Goal: Transaction & Acquisition: Purchase product/service

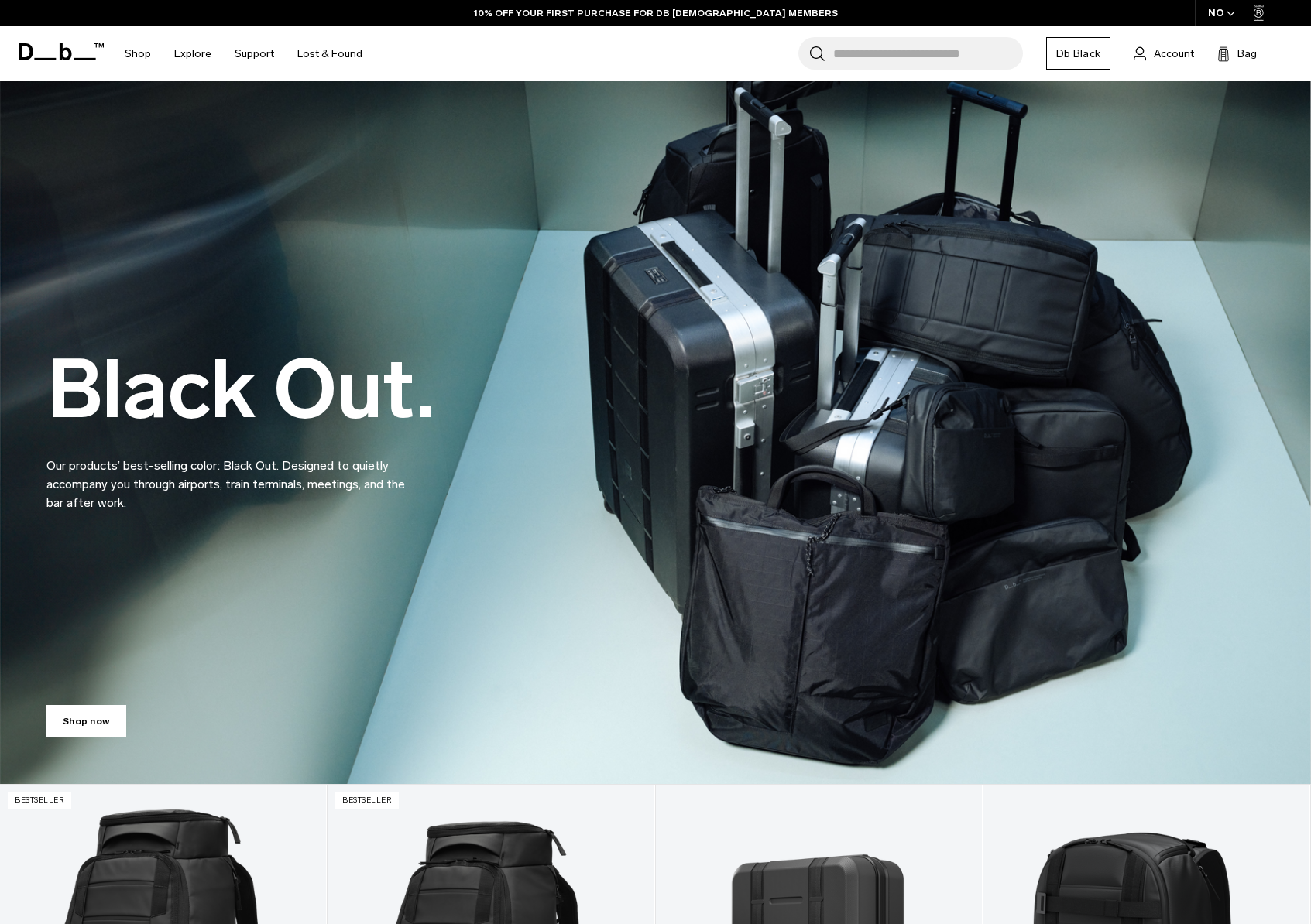
click at [1230, 17] on span "button" at bounding box center [1231, 13] width 9 height 11
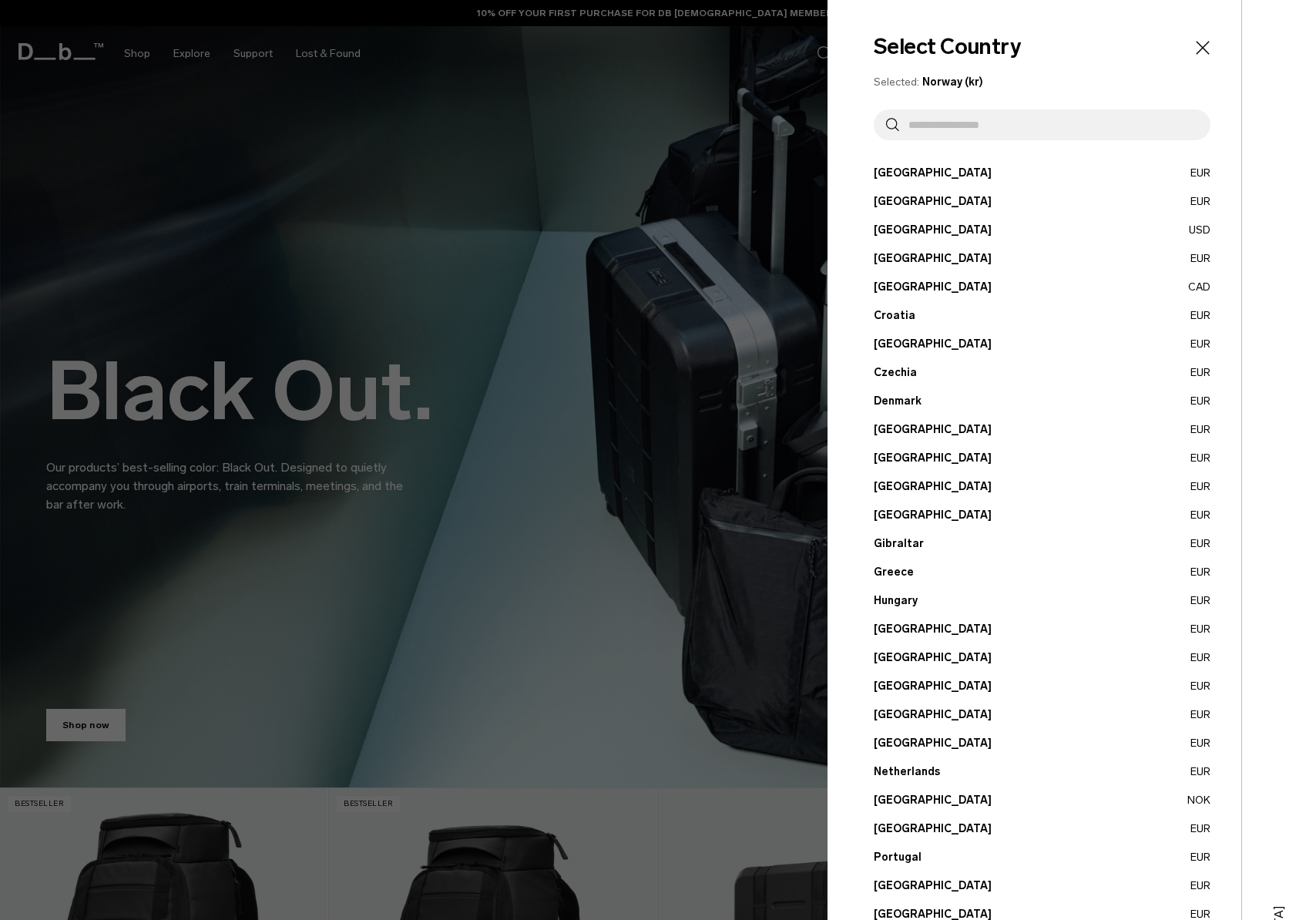
click at [902, 400] on button "Denmark EUR" at bounding box center [1042, 401] width 337 height 16
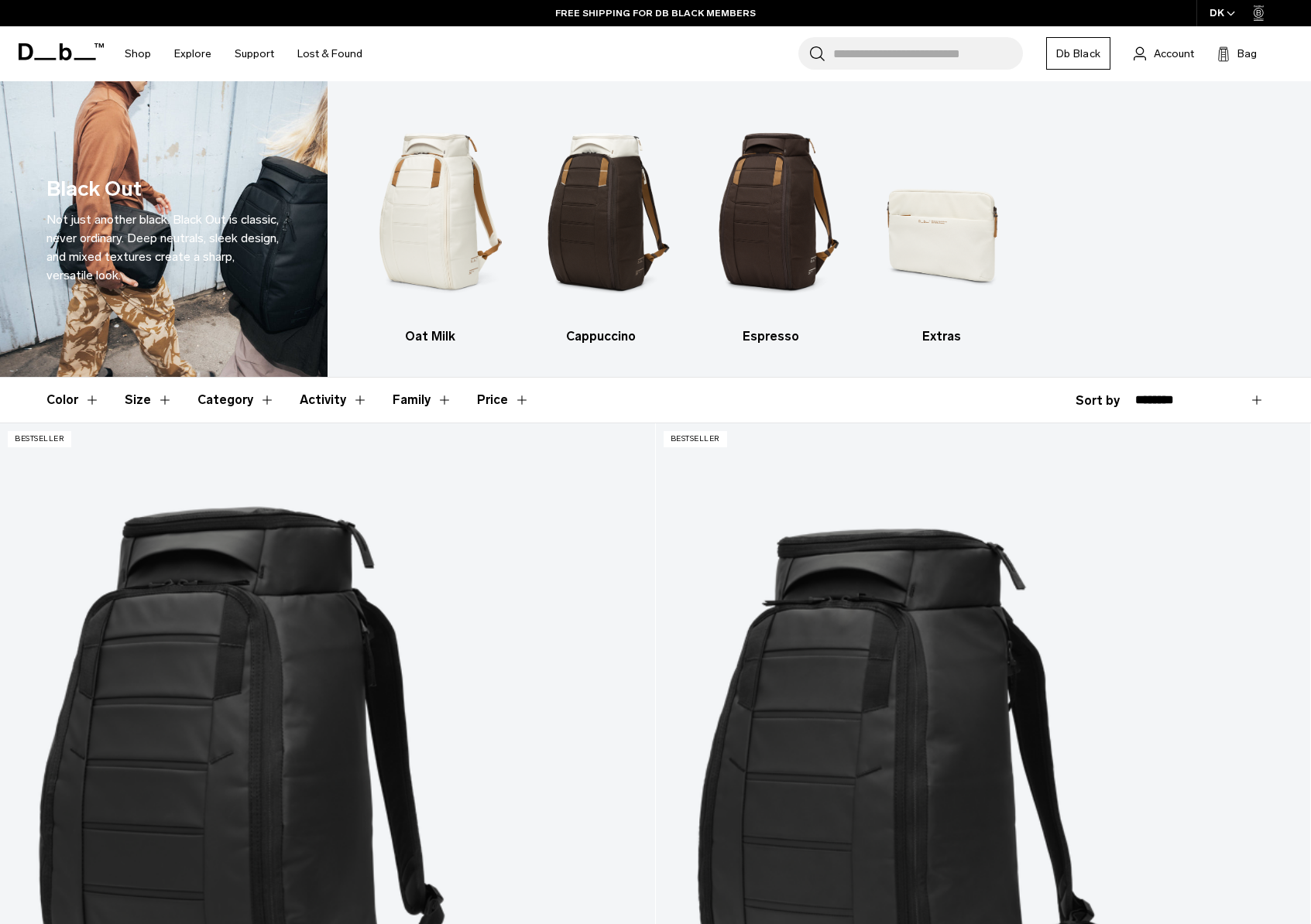
click at [1230, 12] on icon "button" at bounding box center [1231, 13] width 9 height 5
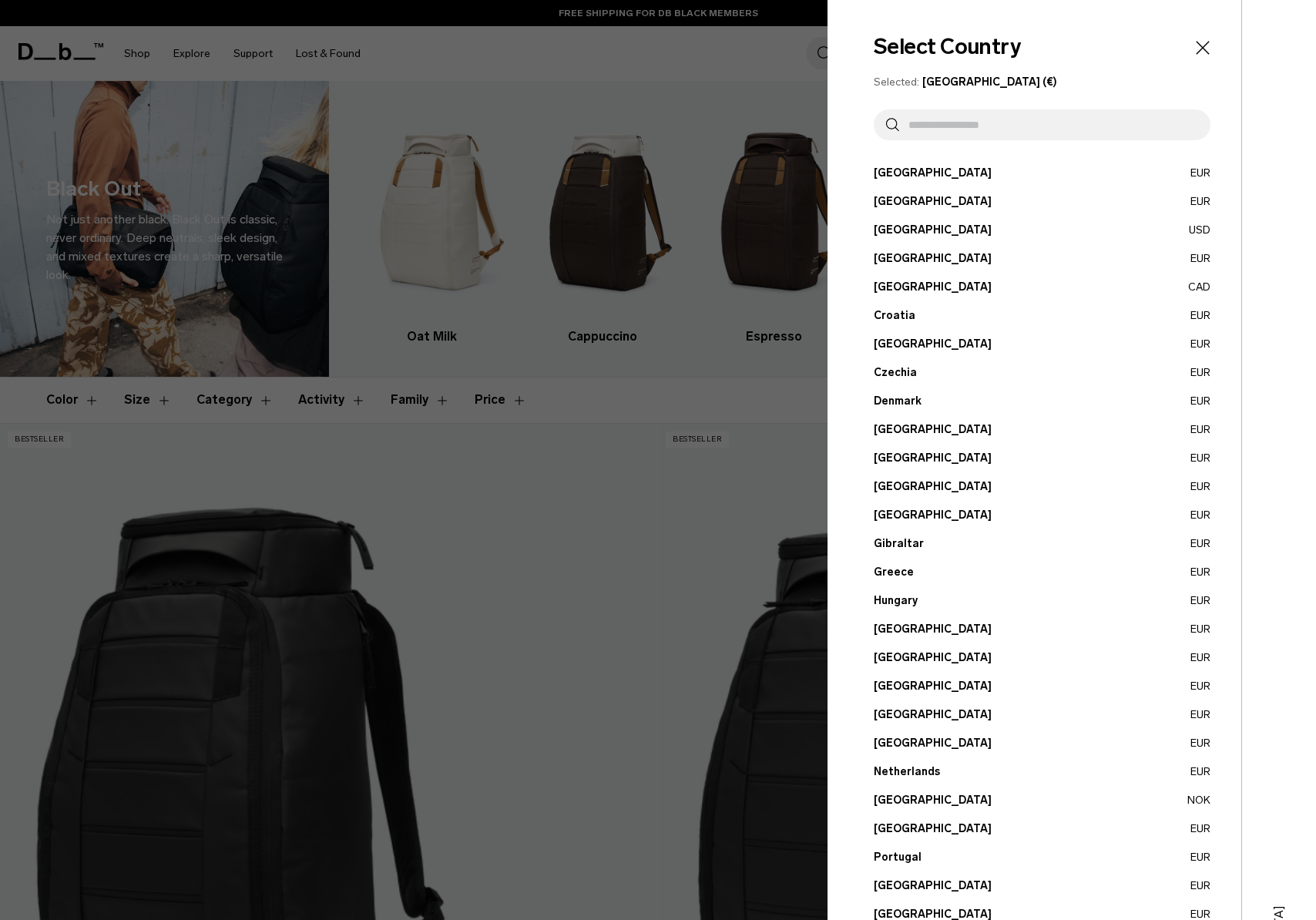
click at [913, 400] on button "Denmark EUR" at bounding box center [1042, 401] width 337 height 16
click at [626, 91] on div at bounding box center [658, 460] width 1316 height 920
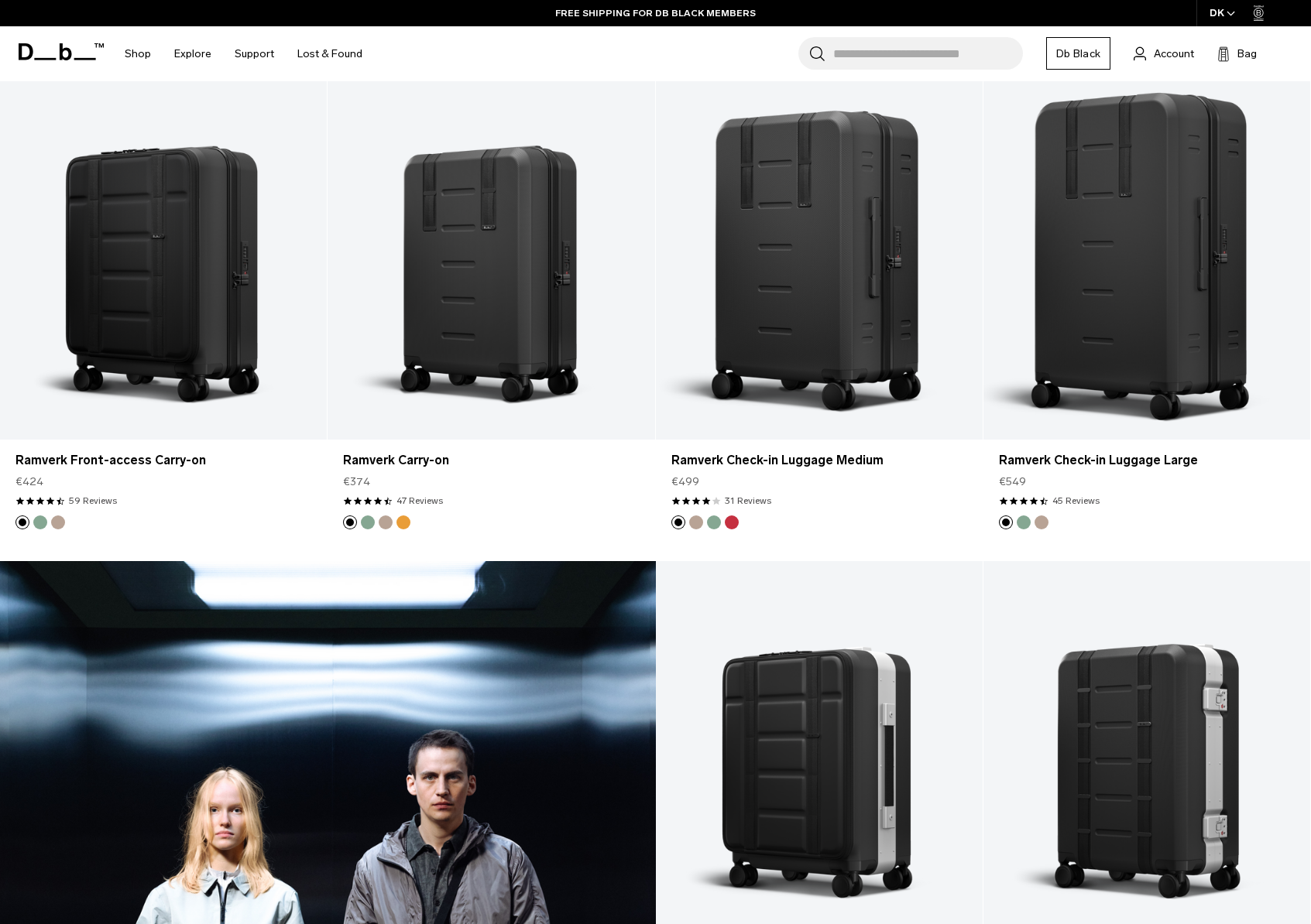
scroll to position [1795, 0]
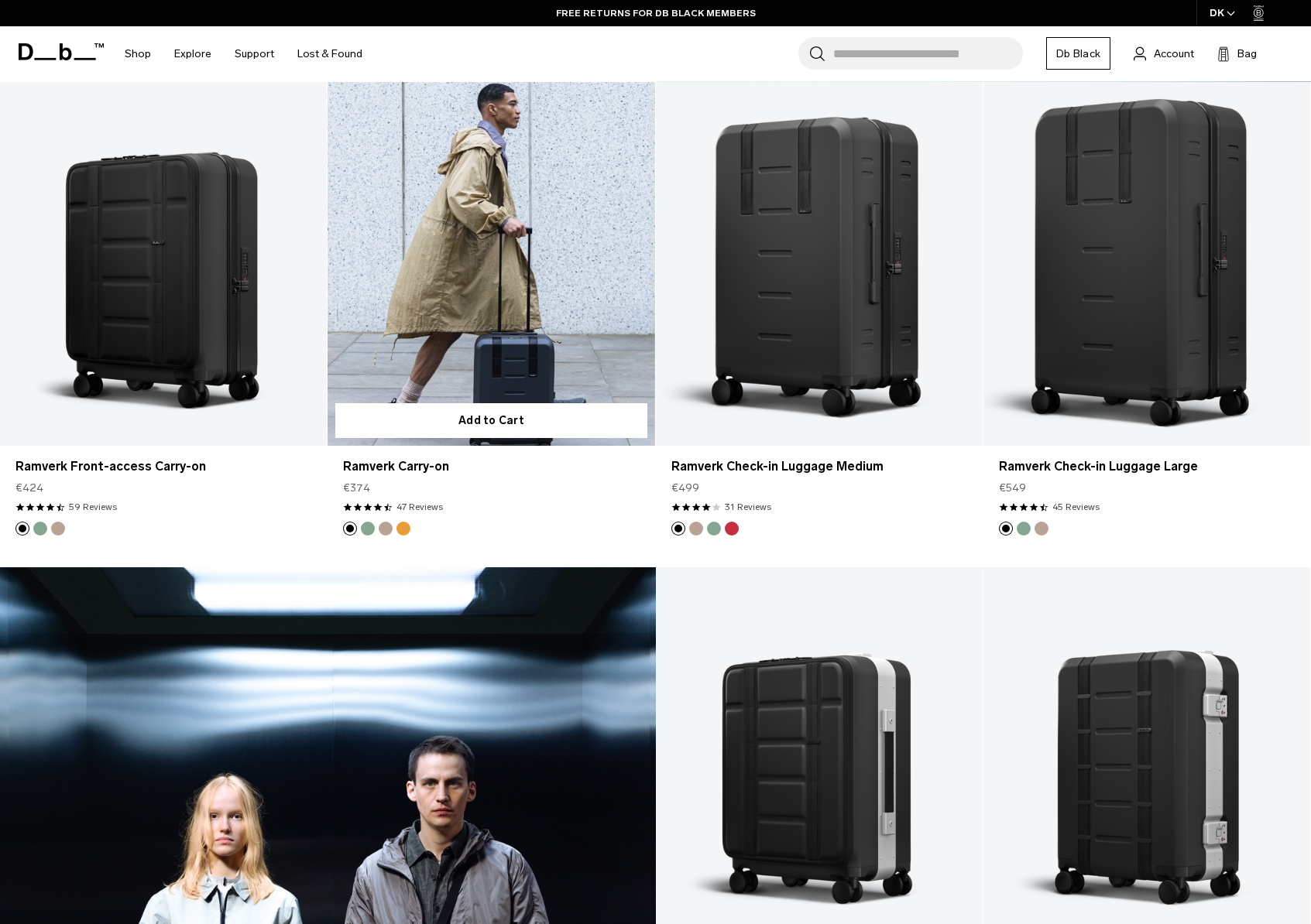
click at [487, 260] on link "Ramverk Carry-on" at bounding box center [490, 263] width 326 height 363
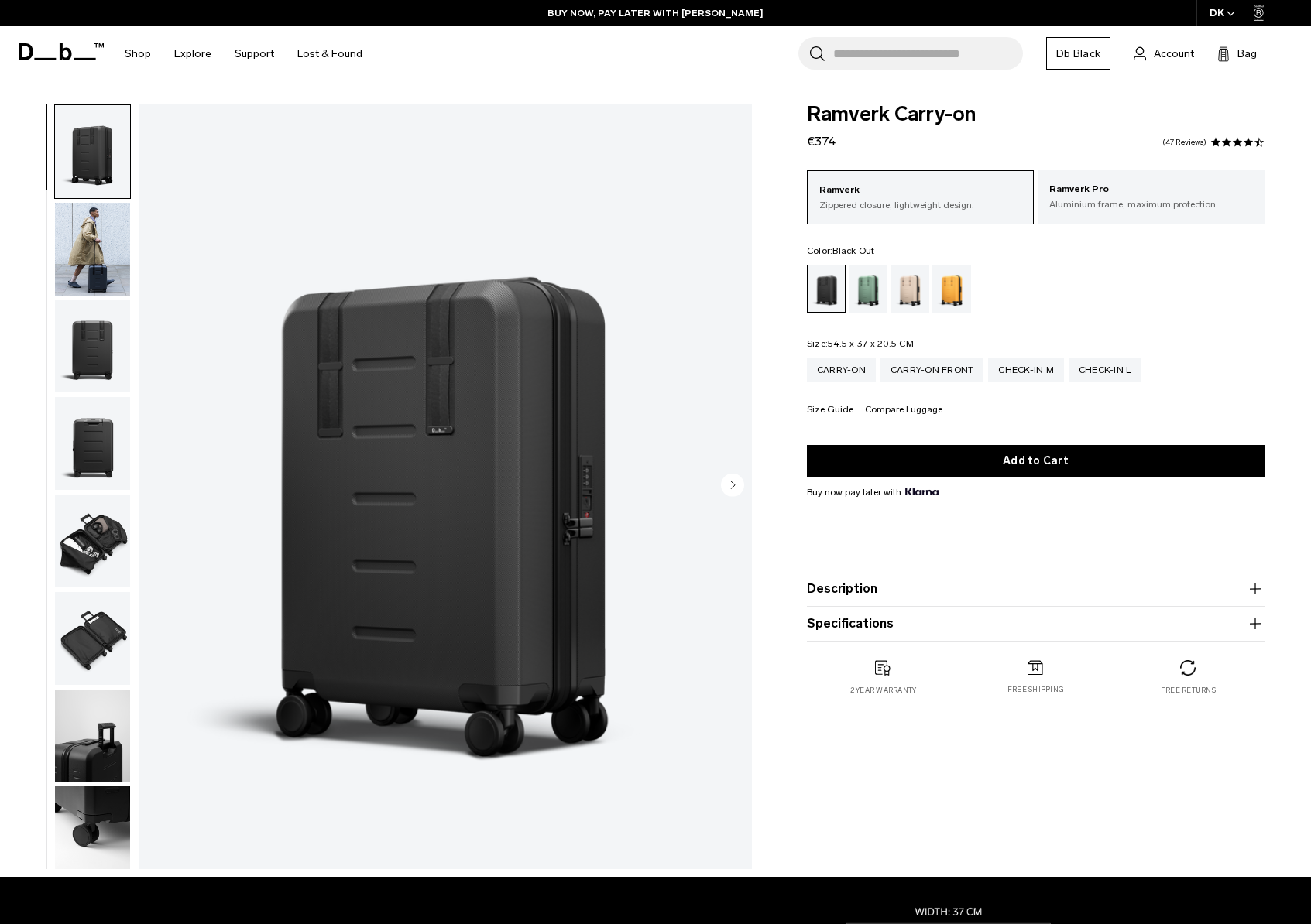
click at [1256, 589] on icon "button" at bounding box center [1254, 588] width 18 height 18
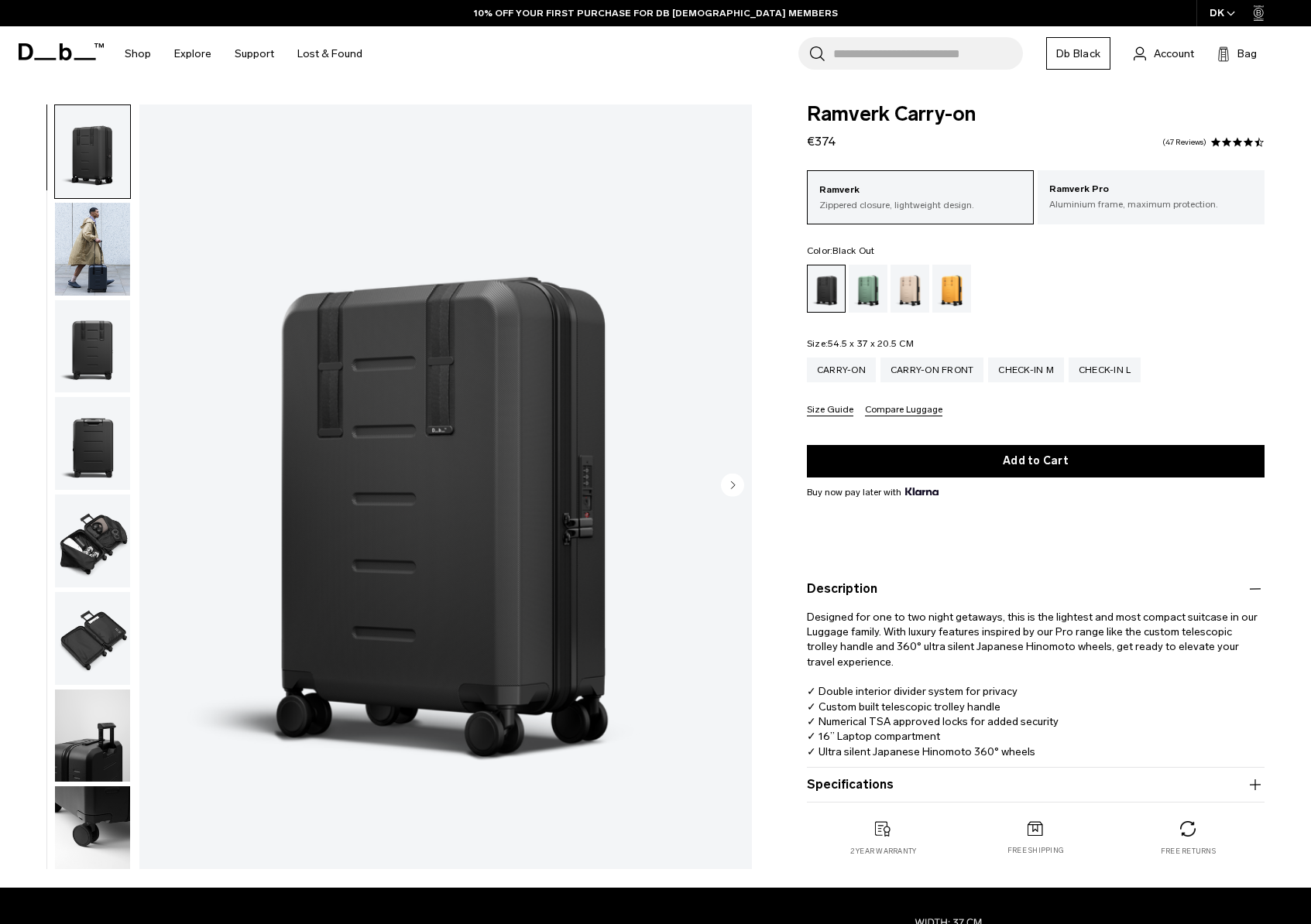
click at [1251, 785] on icon "button" at bounding box center [1255, 784] width 10 height 1
